Goal: Find specific page/section: Find specific page/section

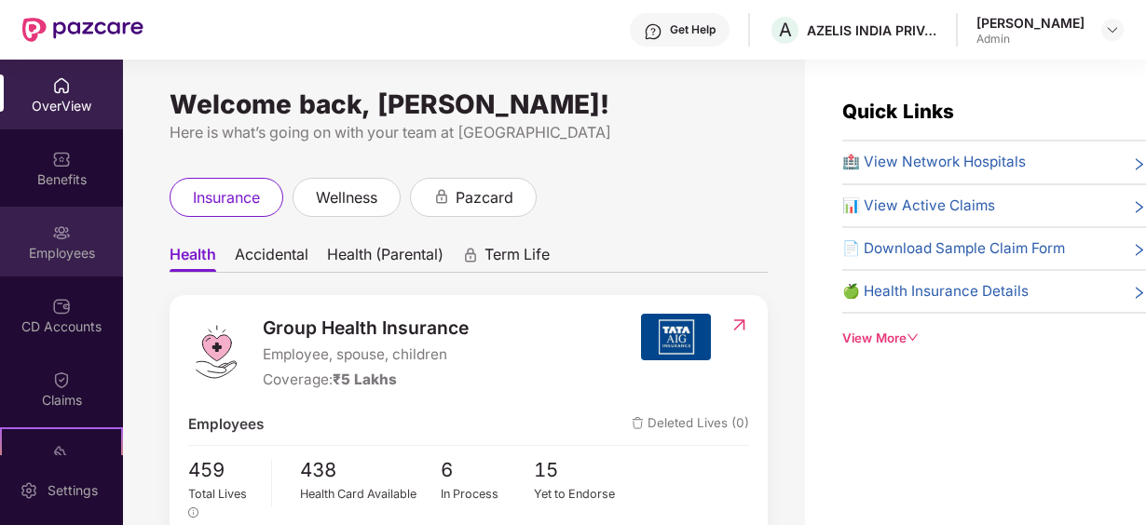
click at [80, 227] on div "Employees" at bounding box center [61, 242] width 123 height 70
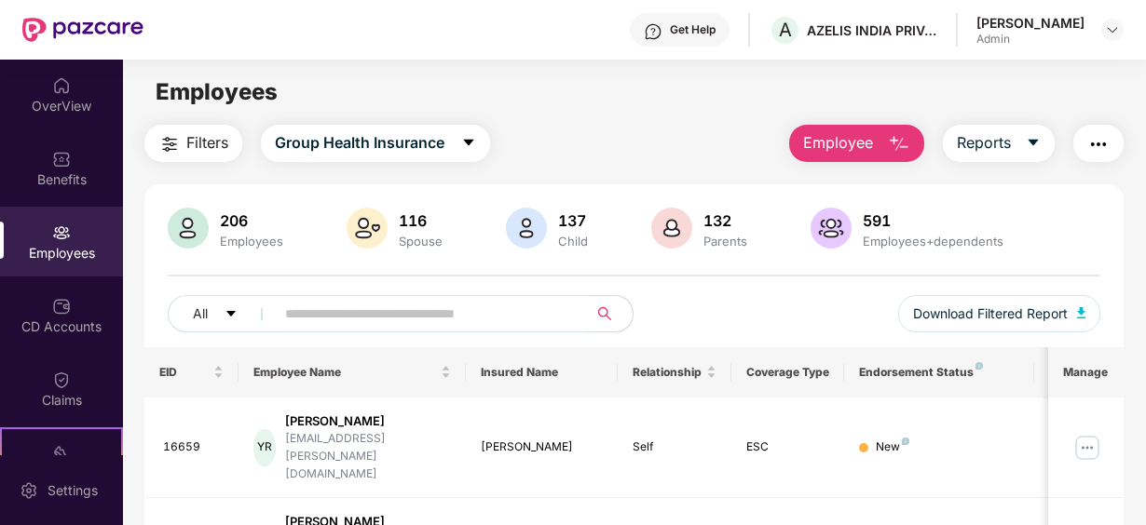
click at [348, 316] on input "text" at bounding box center [424, 314] width 278 height 28
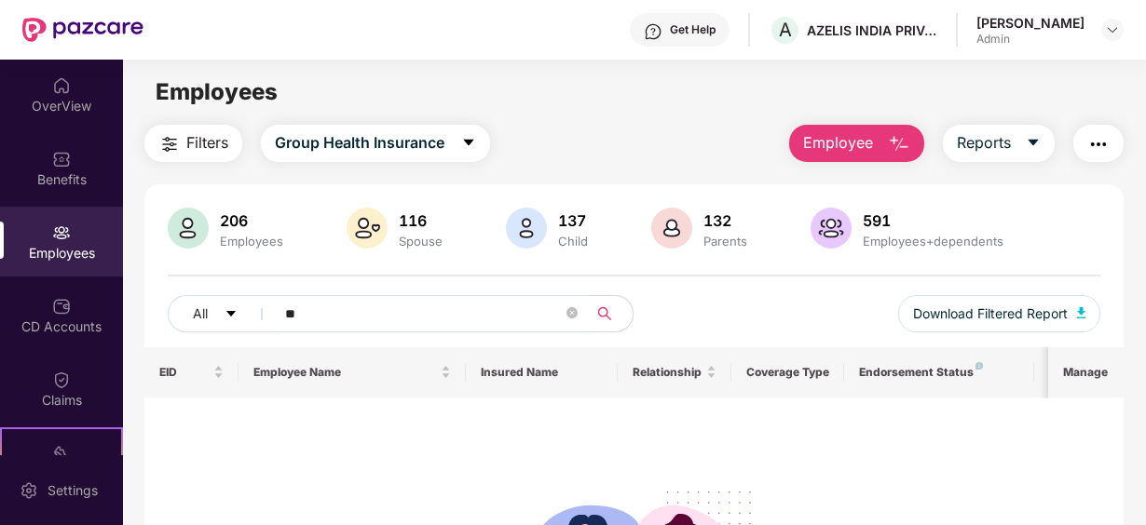
type input "*"
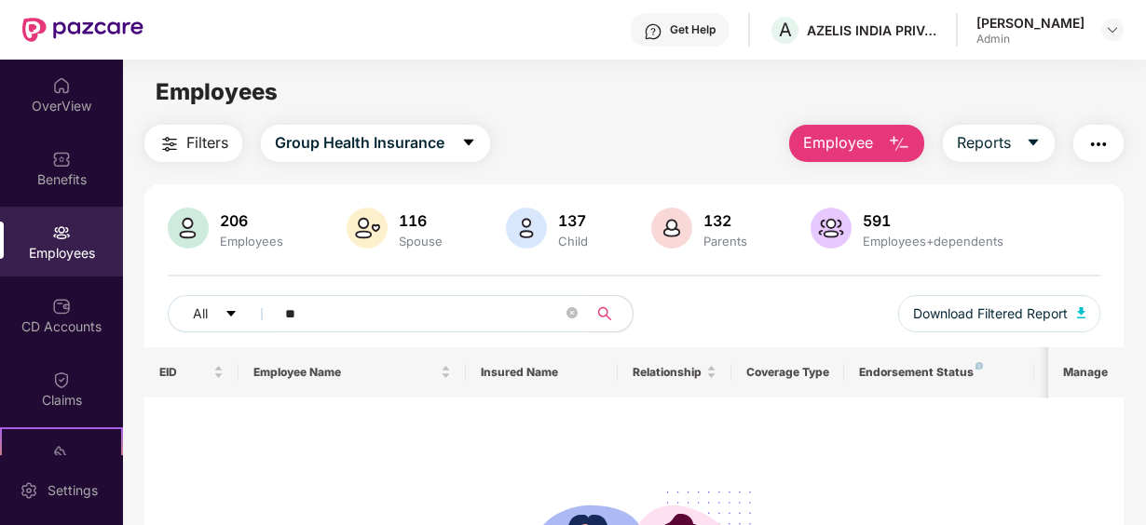
type input "*"
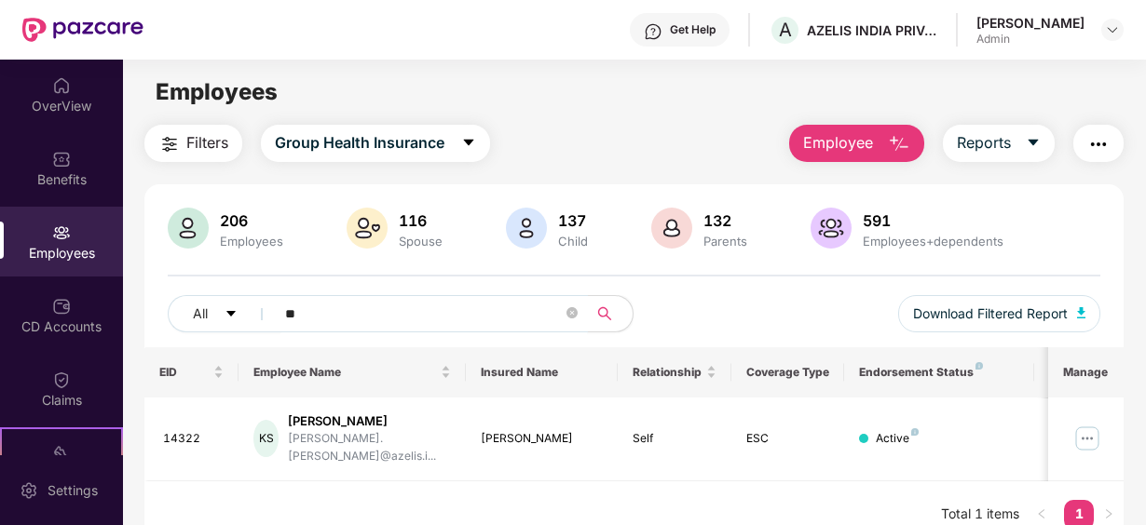
type input "*"
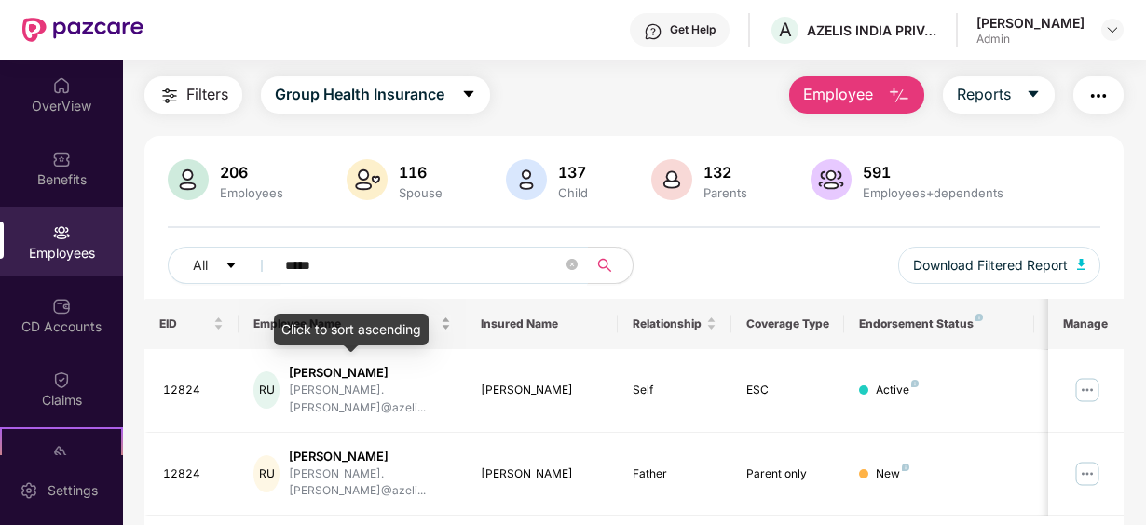
scroll to position [74, 0]
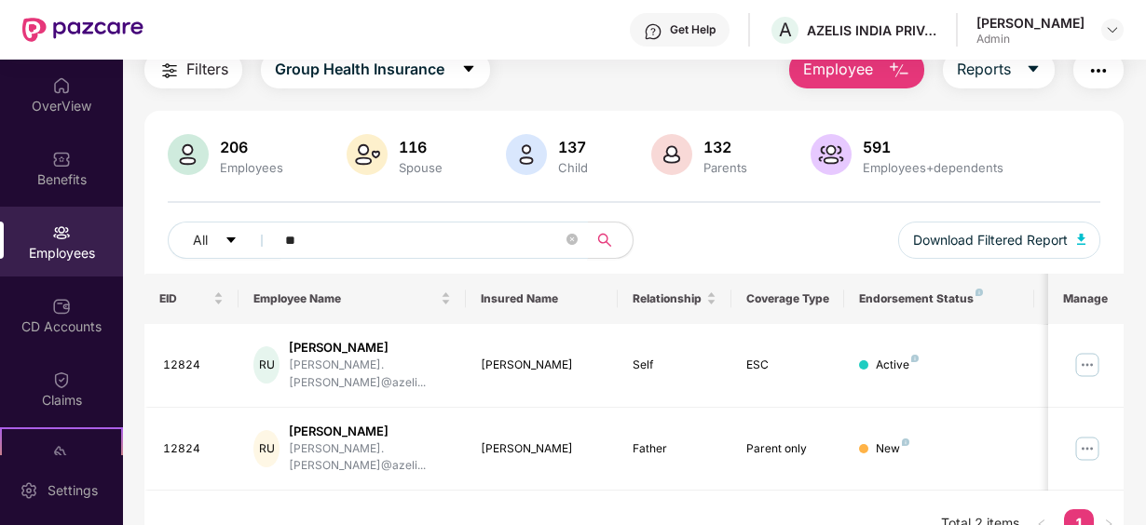
type input "*"
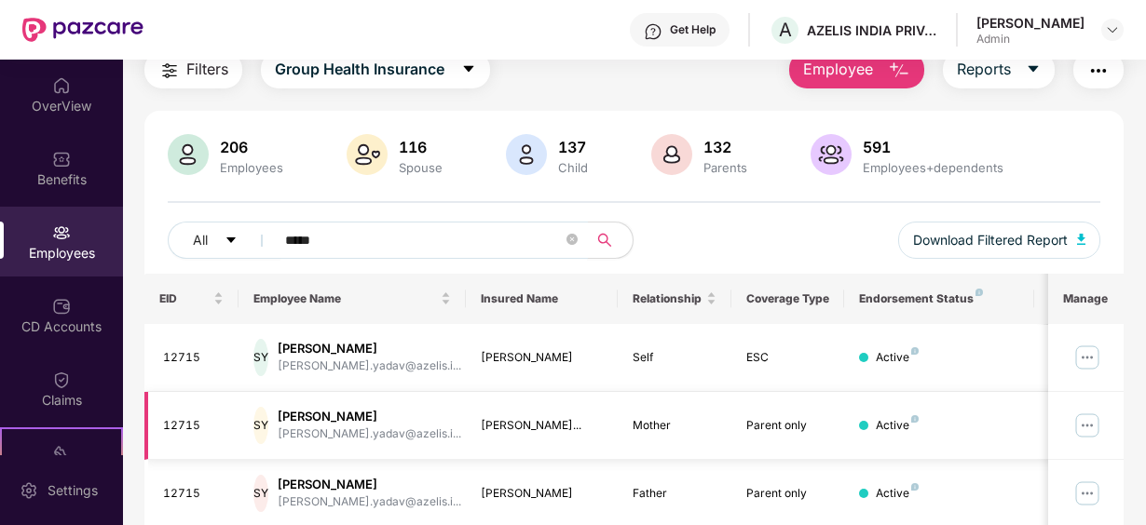
scroll to position [142, 0]
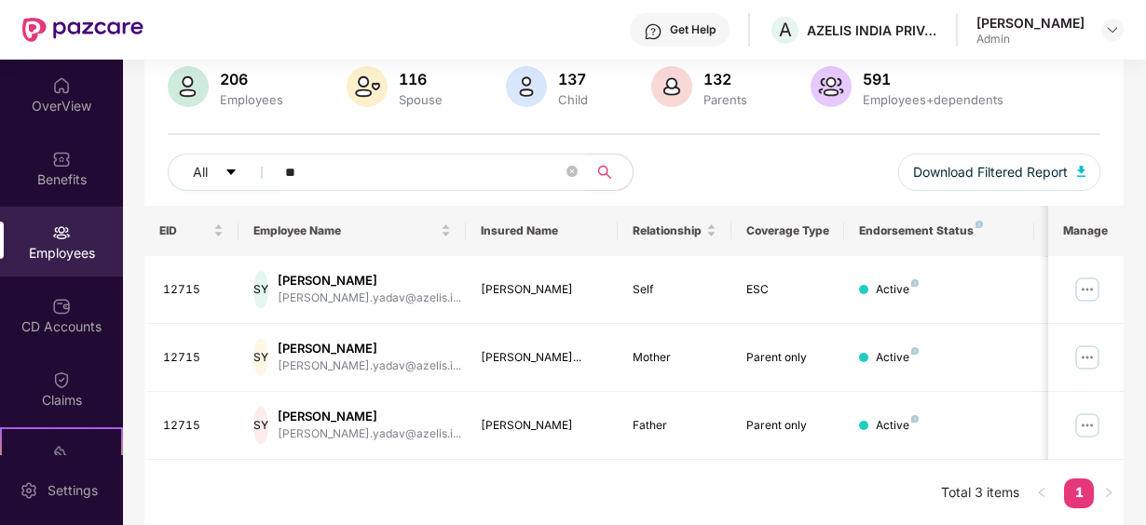
type input "*"
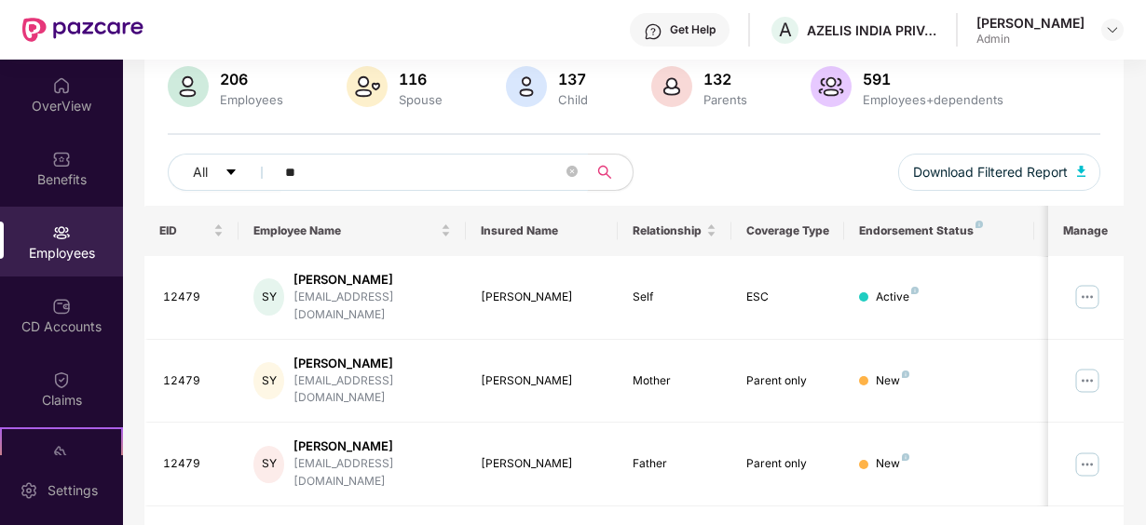
type input "*"
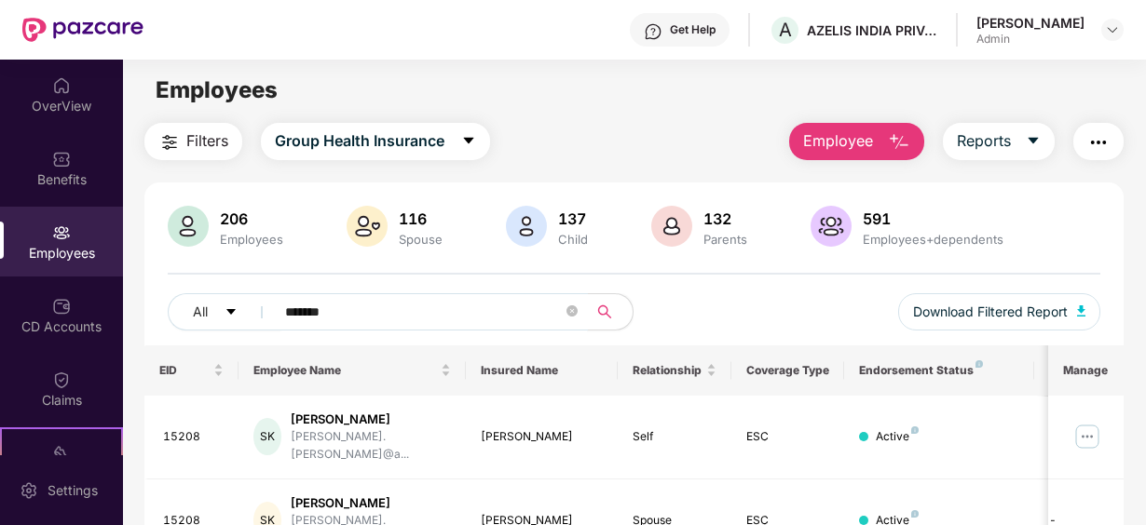
scroll to position [0, 0]
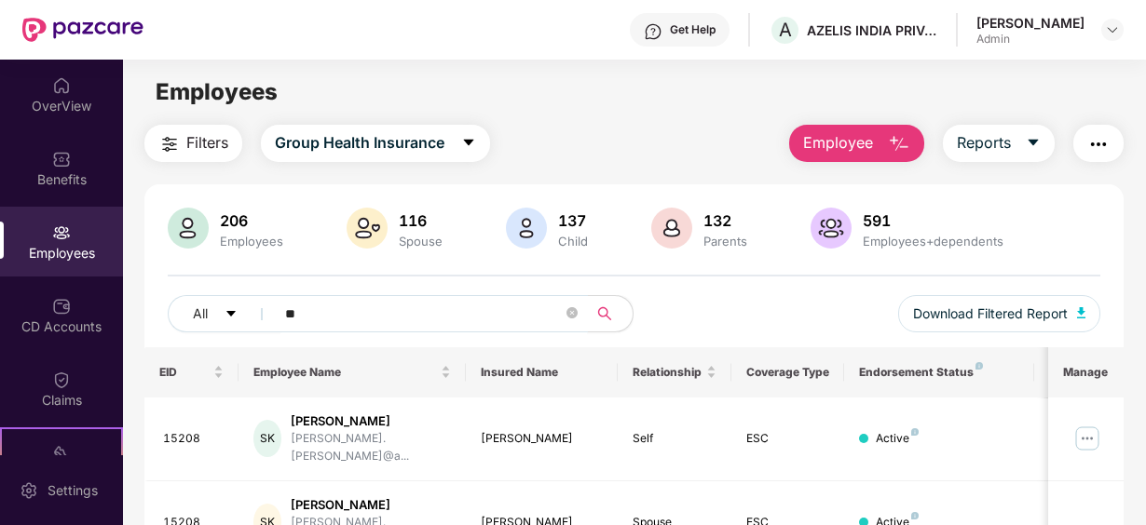
type input "*"
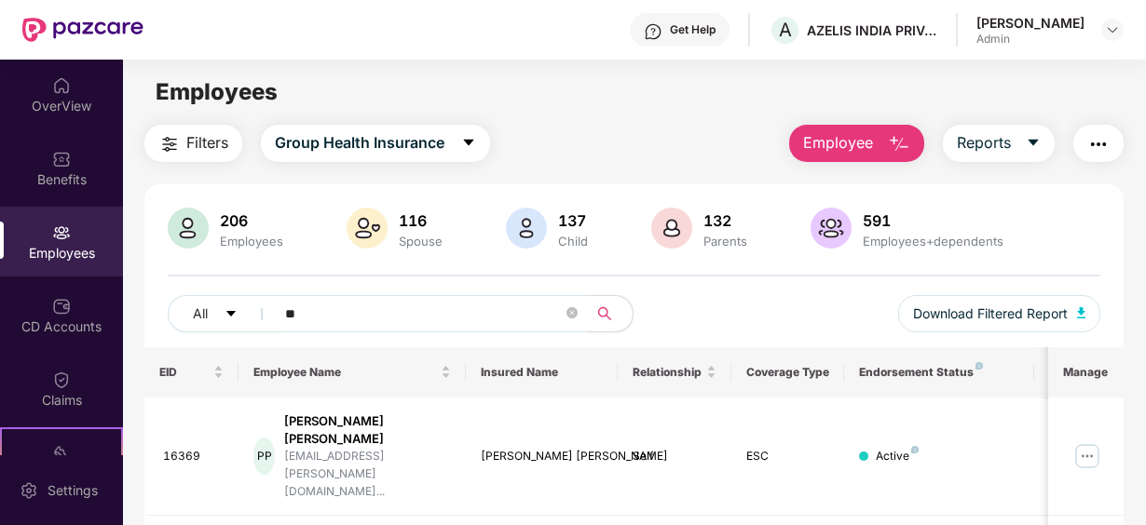
type input "*"
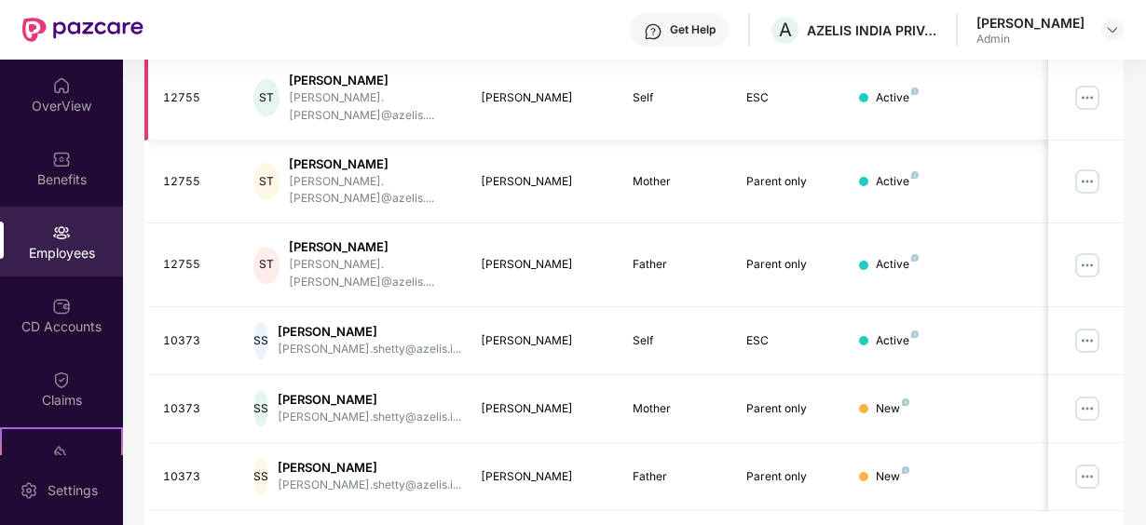
scroll to position [345, 0]
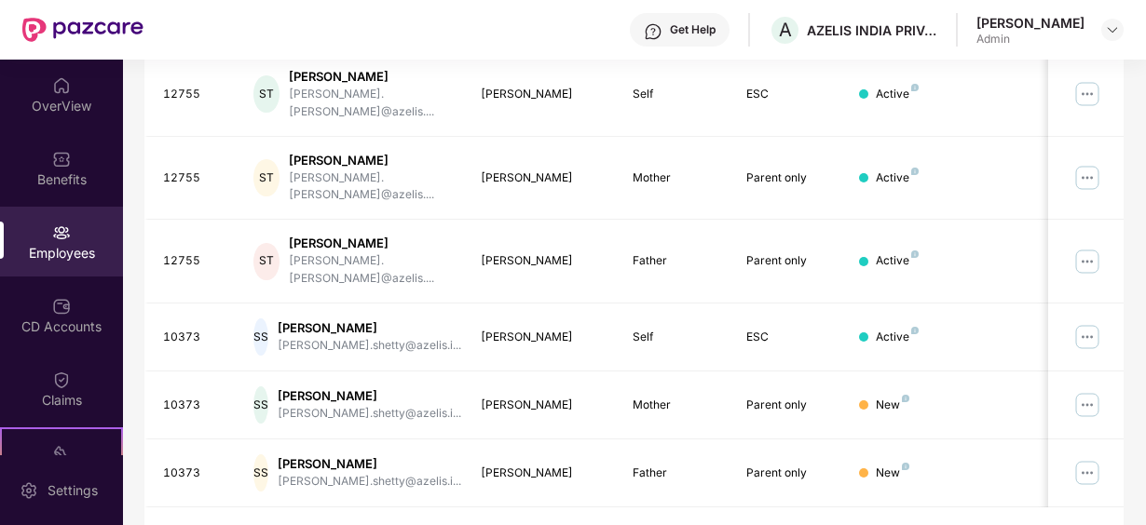
type input "*****"
